Goal: Information Seeking & Learning: Learn about a topic

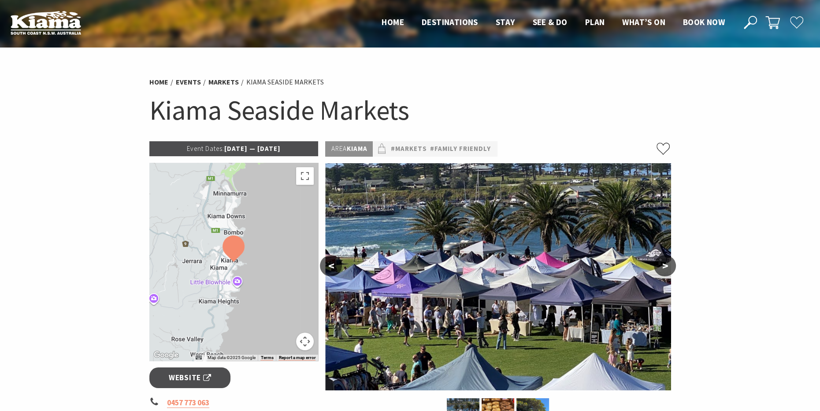
click at [223, 148] on p "Event Dates: 09 Jun 2025 — 19 Jul 2026" at bounding box center [233, 148] width 169 height 15
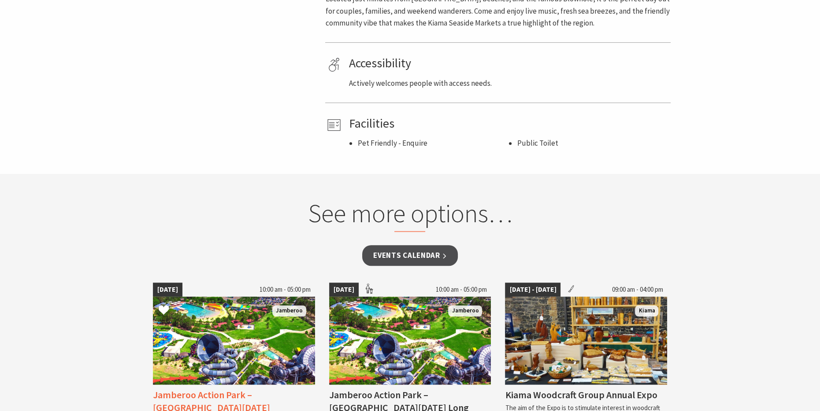
scroll to position [572, 0]
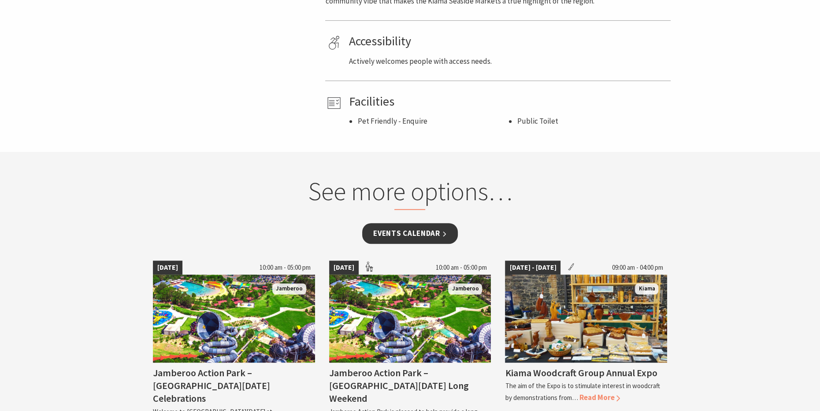
click at [410, 227] on link "Events Calendar" at bounding box center [410, 233] width 96 height 21
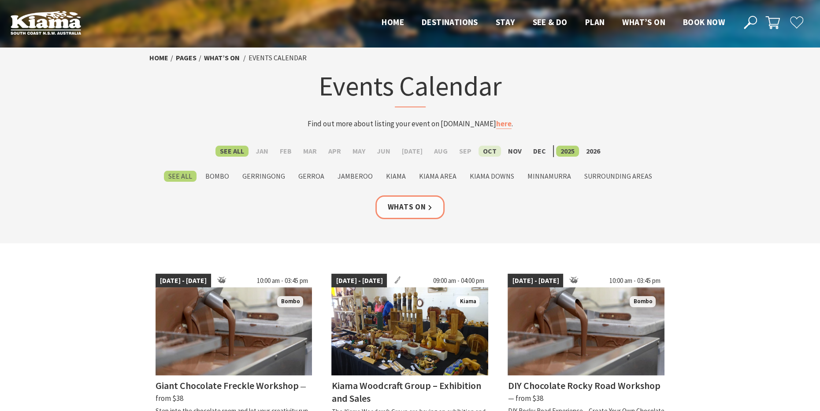
click at [482, 149] on label "Oct" at bounding box center [489, 151] width 22 height 11
click at [0, 0] on input "Oct" at bounding box center [0, 0] width 0 height 0
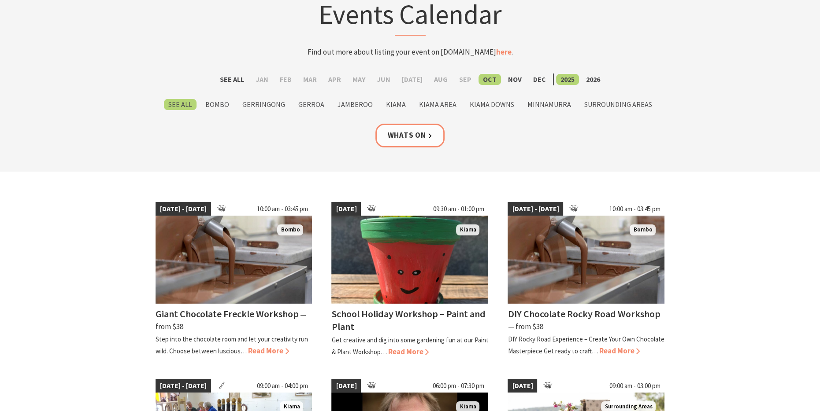
scroll to position [88, 0]
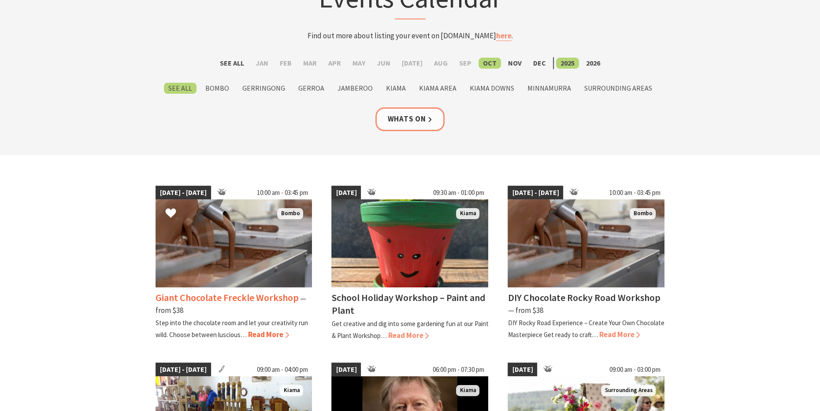
click at [246, 333] on div "Giant Chocolate Freckle Workshop ⁠— from $38 Step into the chocolate room and l…" at bounding box center [233, 314] width 157 height 53
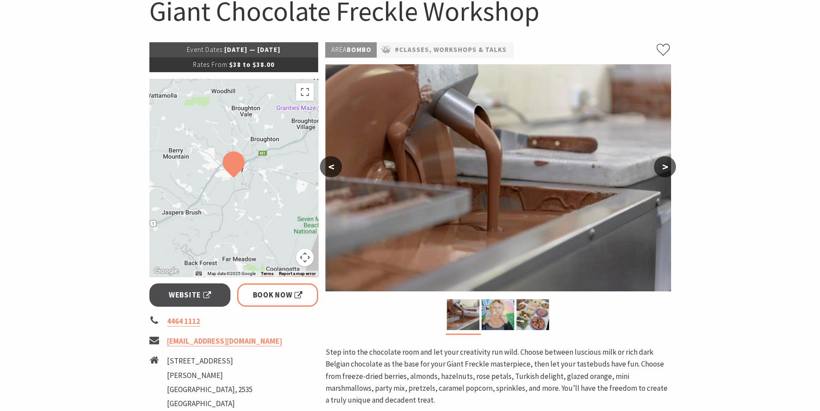
scroll to position [88, 0]
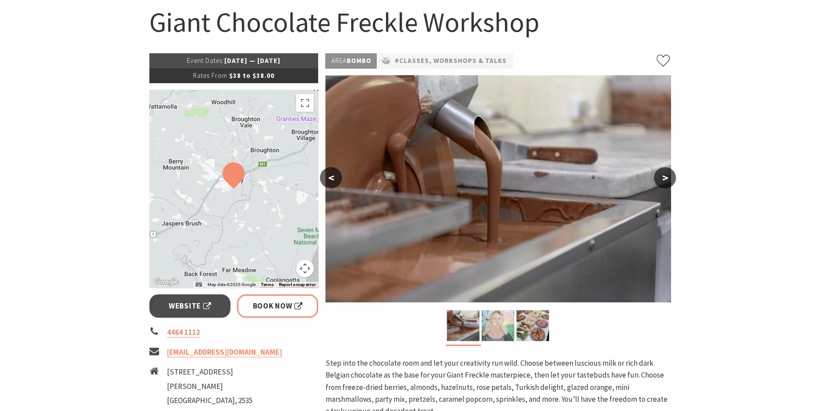
click at [507, 325] on img at bounding box center [497, 325] width 33 height 31
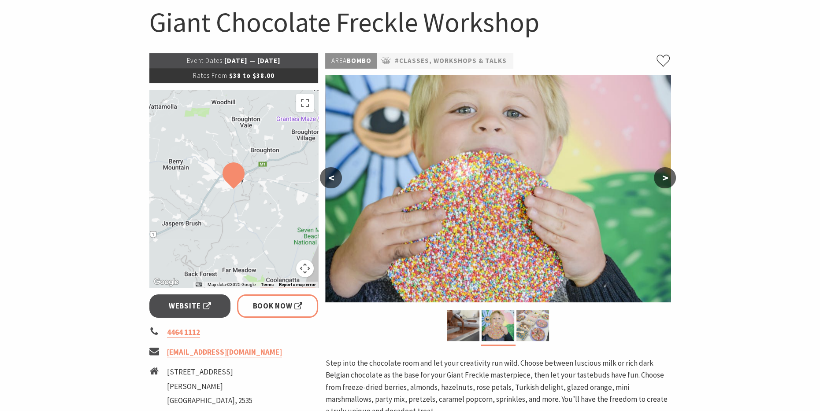
click at [542, 328] on img at bounding box center [532, 325] width 33 height 31
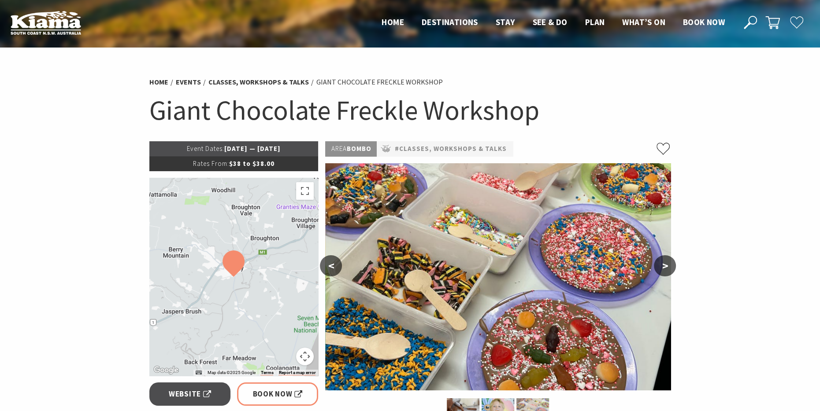
scroll to position [0, 0]
click at [667, 264] on button ">" at bounding box center [665, 265] width 22 height 21
click at [657, 263] on button ">" at bounding box center [665, 265] width 22 height 21
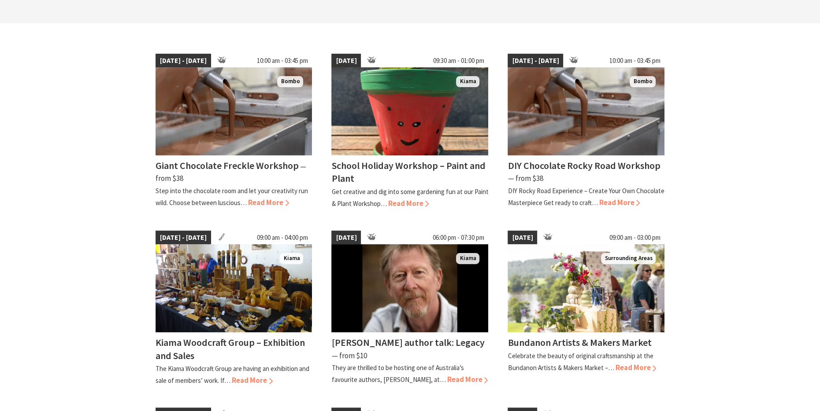
scroll to position [264, 0]
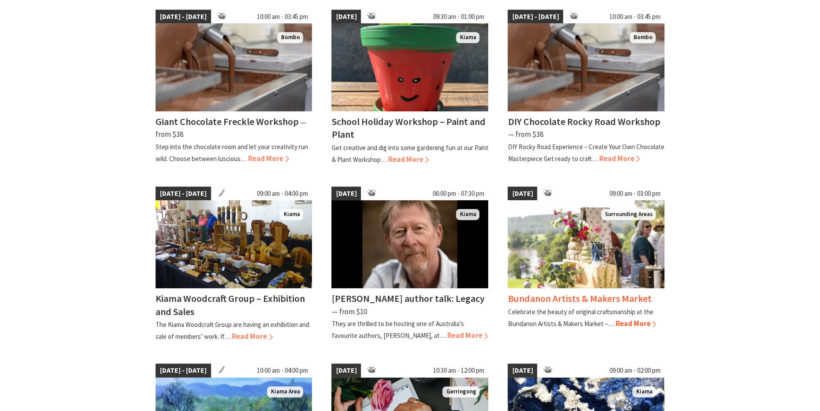
click at [575, 265] on img at bounding box center [585, 244] width 157 height 88
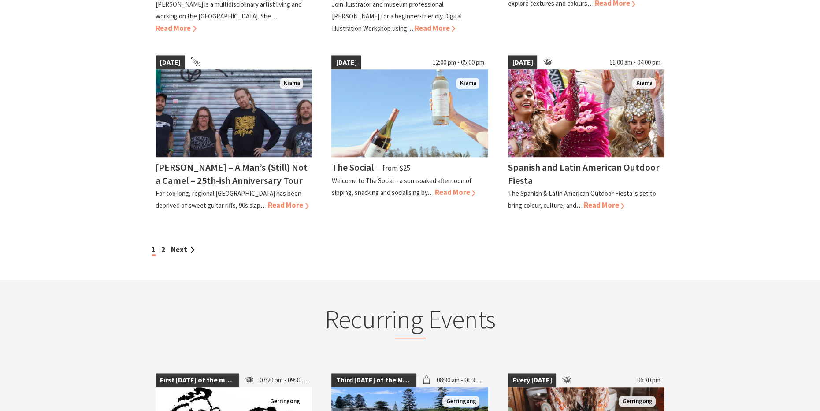
scroll to position [793, 0]
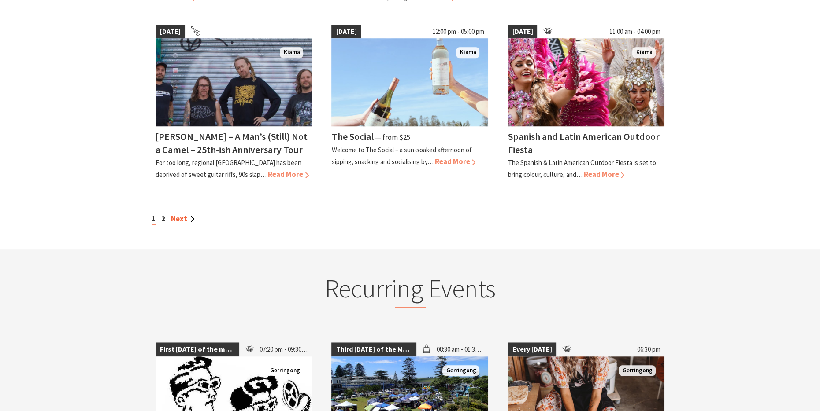
click at [183, 216] on link "Next" at bounding box center [183, 219] width 24 height 10
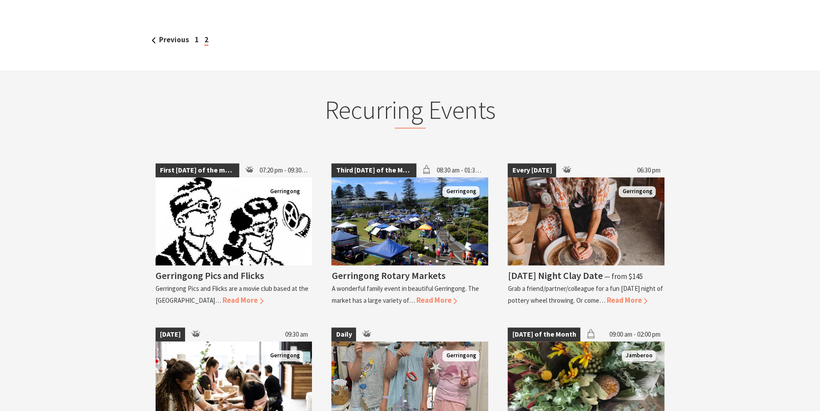
scroll to position [661, 0]
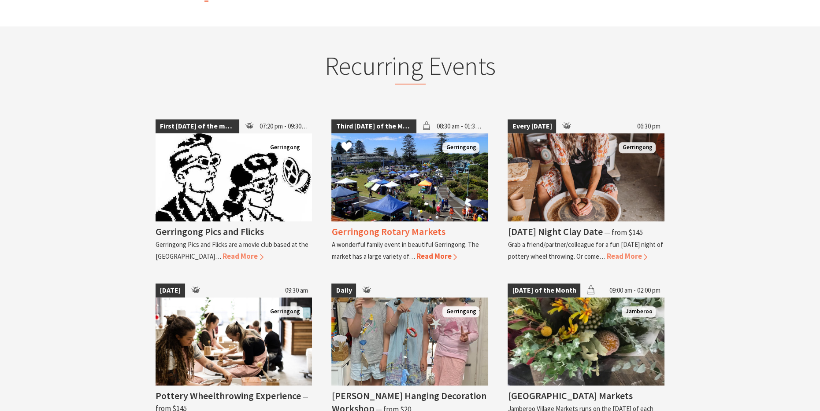
click at [444, 166] on img at bounding box center [409, 177] width 157 height 88
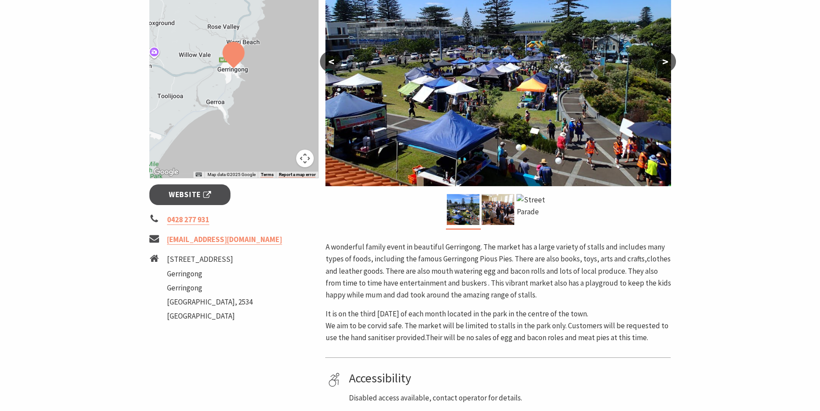
scroll to position [220, 0]
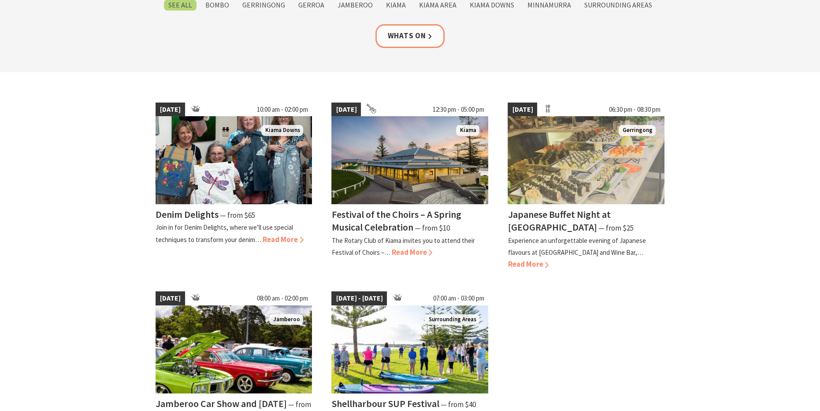
scroll to position [44, 0]
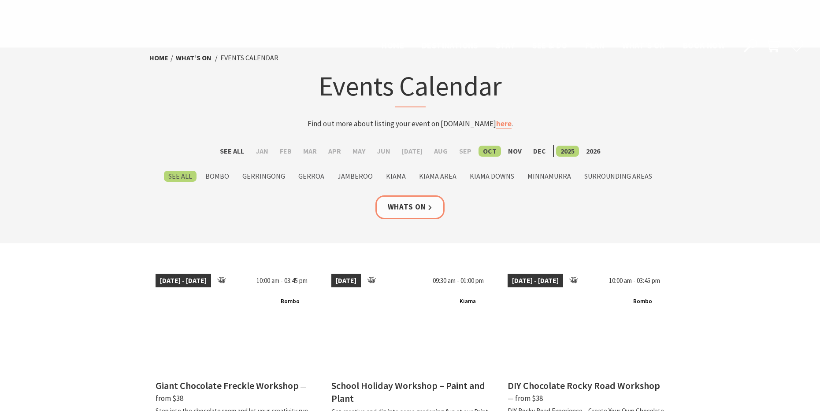
scroll to position [793, 0]
